Goal: Use online tool/utility: Utilize a website feature to perform a specific function

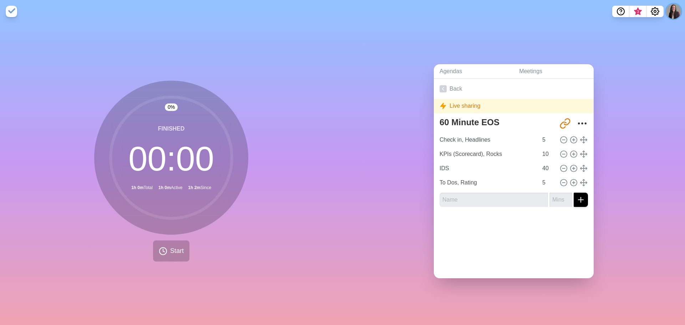
click at [670, 11] on button at bounding box center [674, 11] width 15 height 15
click at [656, 11] on icon "Settings" at bounding box center [655, 11] width 9 height 9
click at [457, 88] on link "Back" at bounding box center [514, 89] width 160 height 20
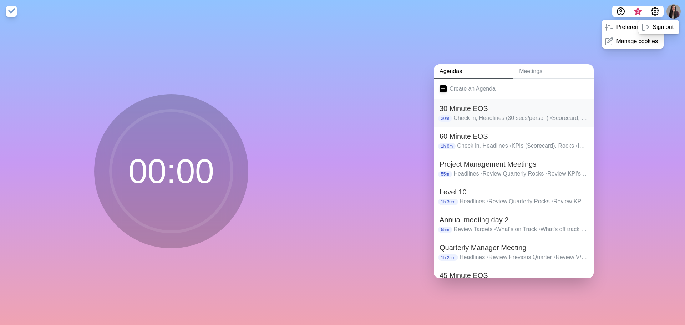
click at [502, 114] on p "Check in, Headlines (30 secs/person) • Scorecard, Rocks (only red/yellow) • IDS…" at bounding box center [521, 118] width 135 height 9
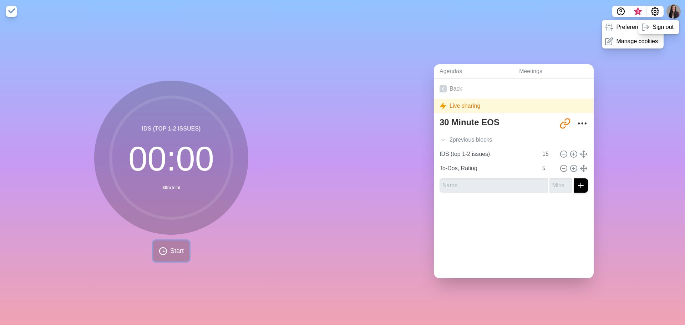
click at [170, 247] on span "Start" at bounding box center [177, 251] width 14 height 10
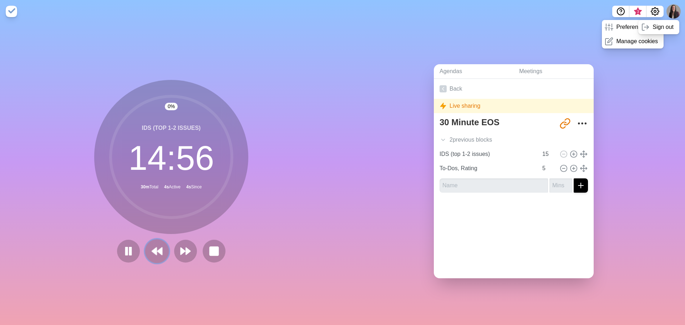
click at [159, 245] on icon at bounding box center [157, 251] width 12 height 12
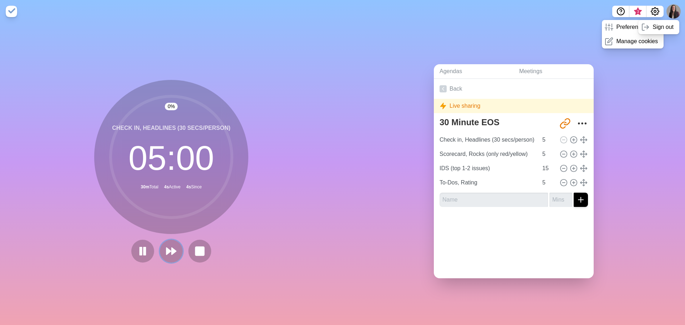
click at [160, 245] on button at bounding box center [171, 251] width 23 height 23
